Goal: Task Accomplishment & Management: Use online tool/utility

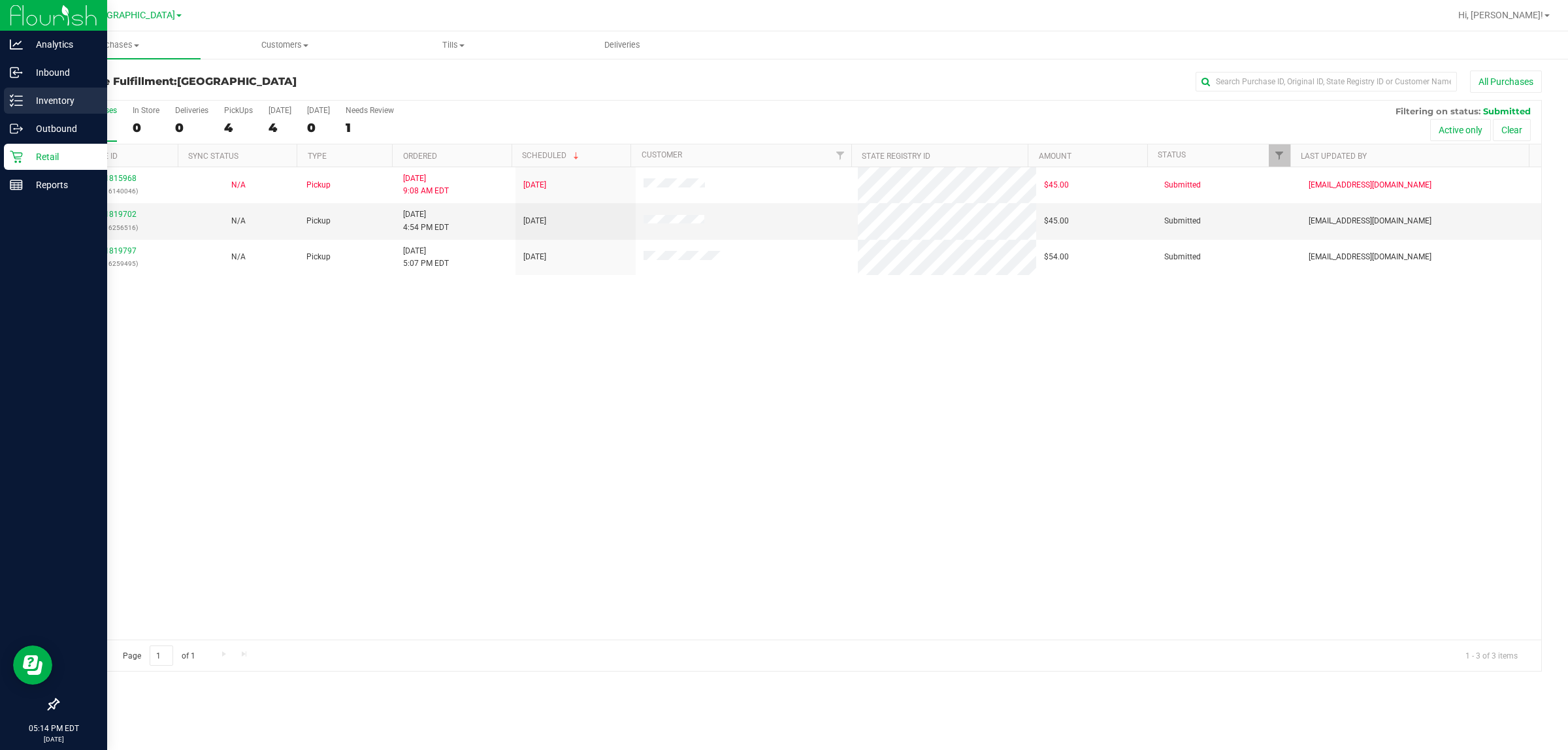
click at [23, 93] on p "Inventory" at bounding box center [62, 100] width 78 height 16
click at [23, 99] on p "Inventory" at bounding box center [62, 100] width 78 height 16
click at [10, 90] on div "Inventory" at bounding box center [55, 100] width 103 height 26
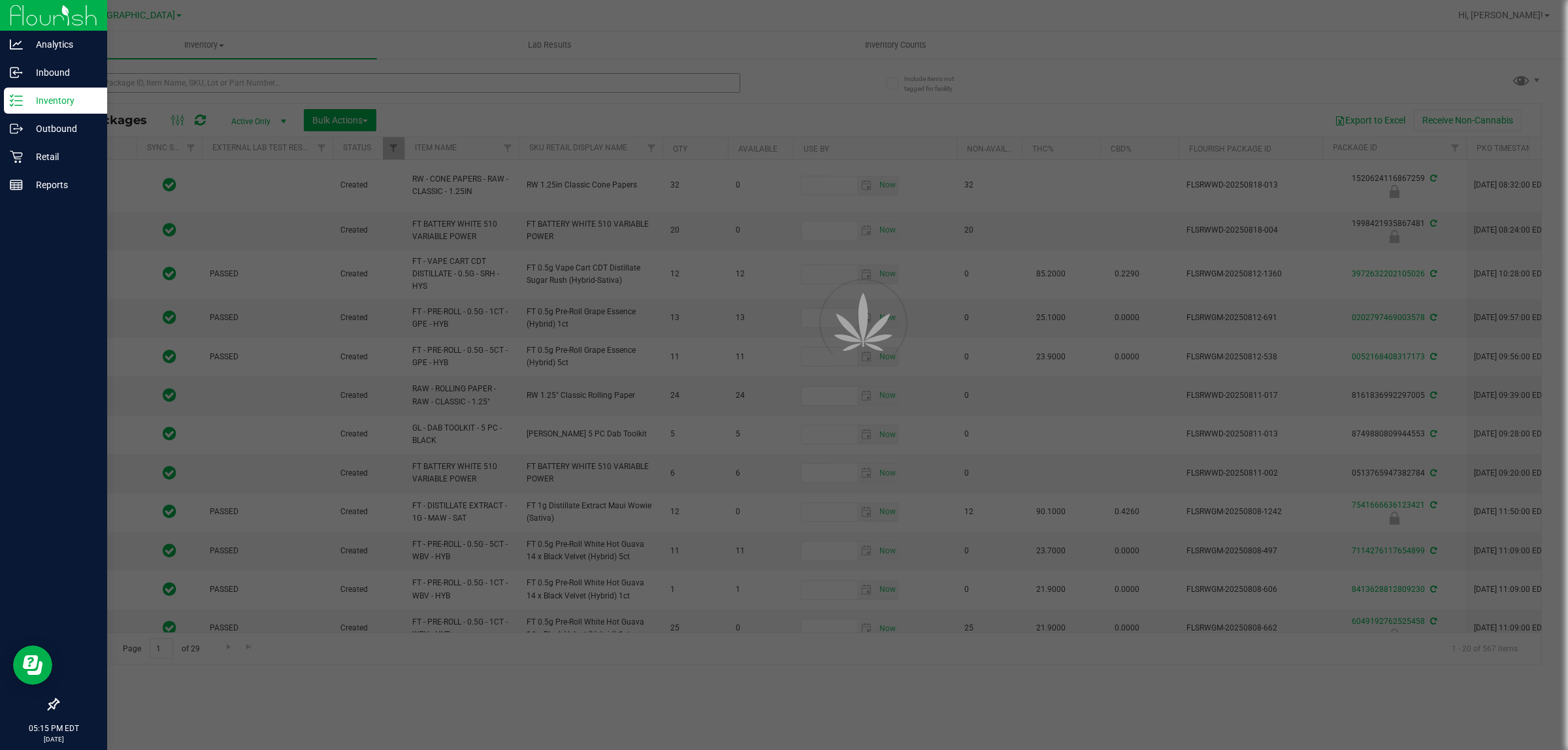
click at [194, 77] on div at bounding box center [784, 375] width 1568 height 750
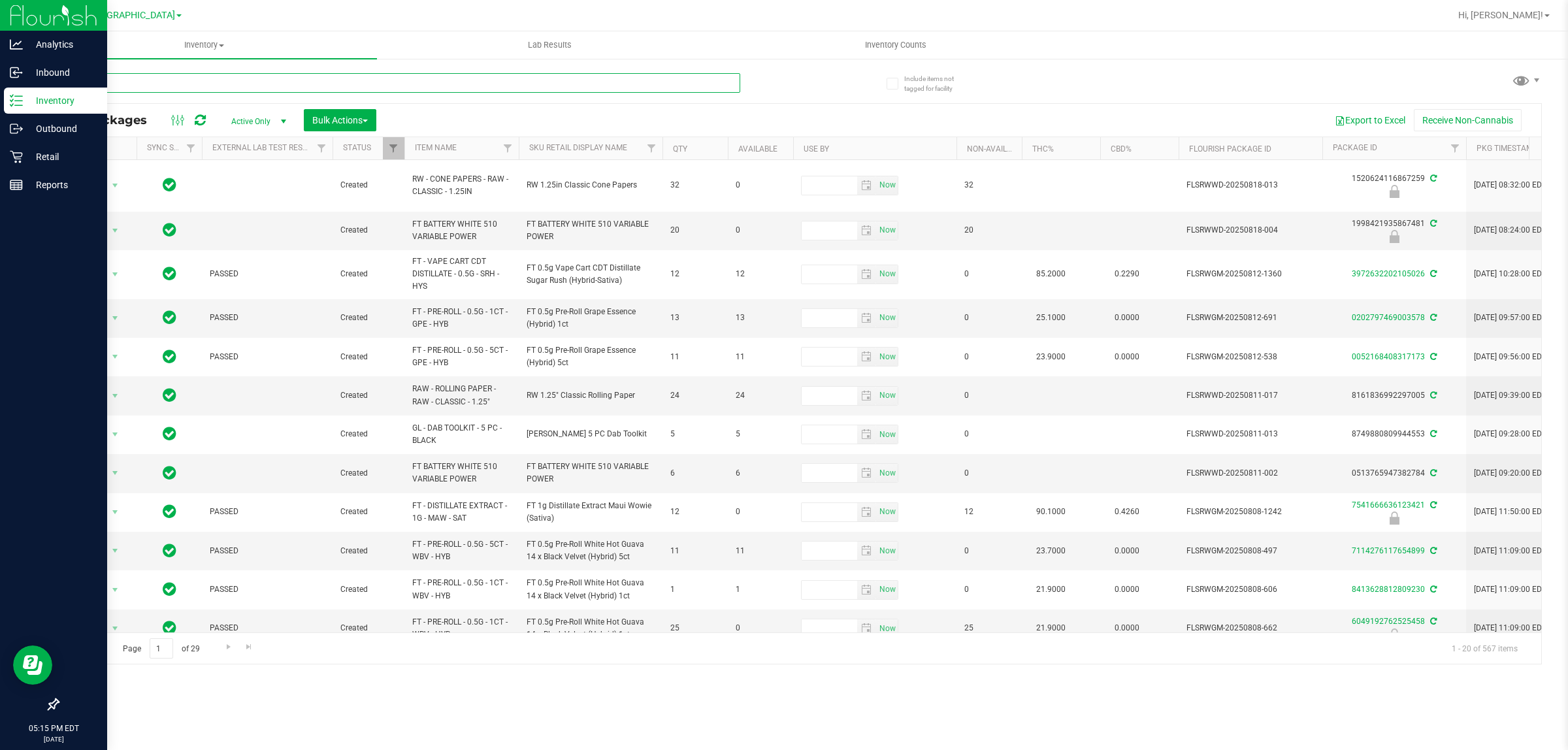
click at [194, 77] on input "text" at bounding box center [398, 83] width 682 height 19
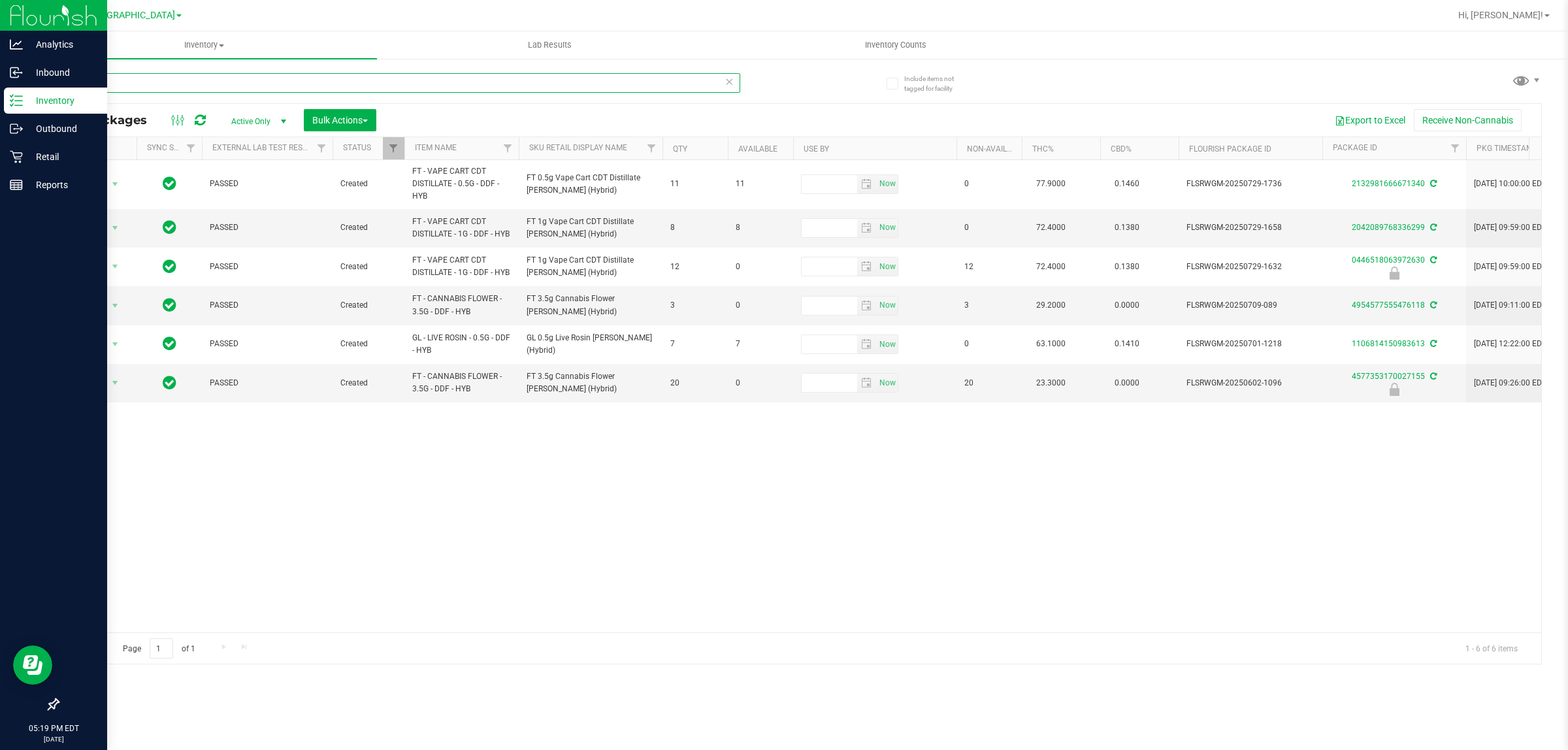
type input "ddf"
